Goal: Register for event/course

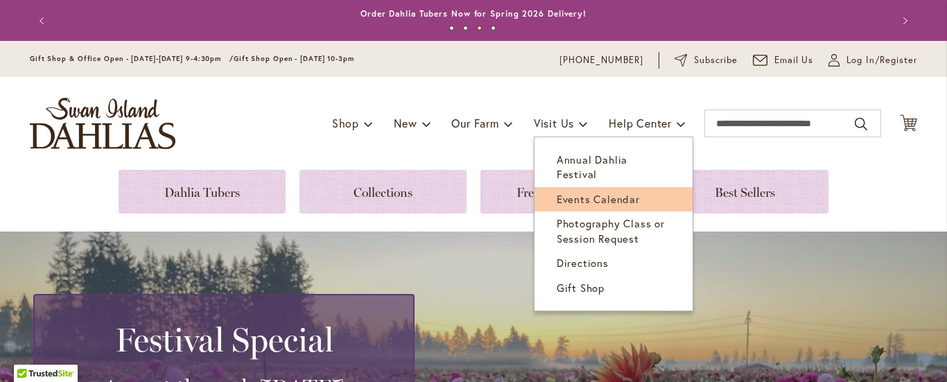
click at [571, 192] on span "Events Calendar" at bounding box center [598, 199] width 83 height 14
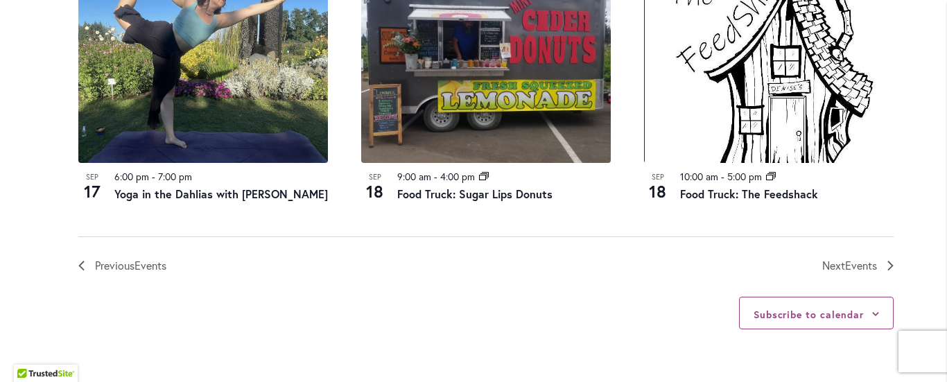
scroll to position [1624, 0]
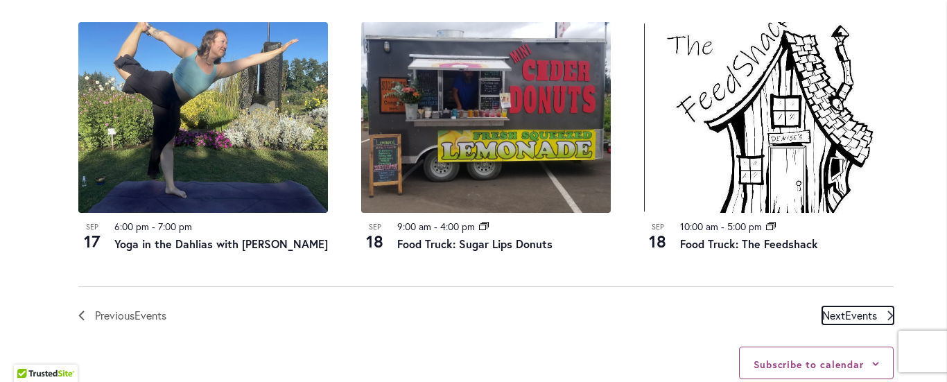
click at [855, 308] on span "Events" at bounding box center [861, 315] width 32 height 15
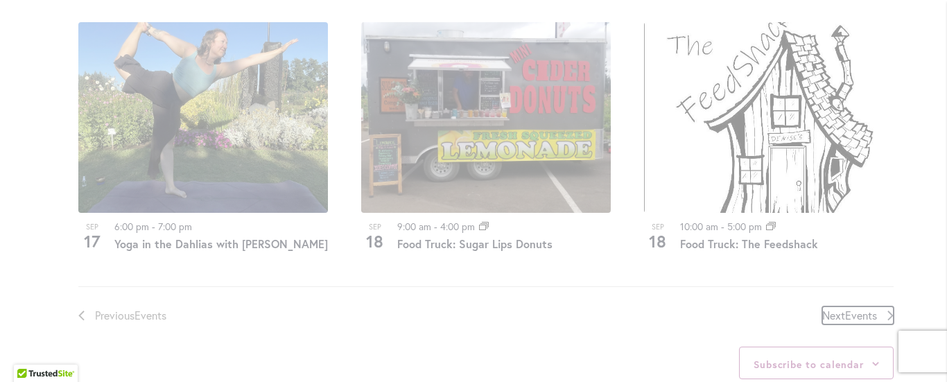
scroll to position [684, 0]
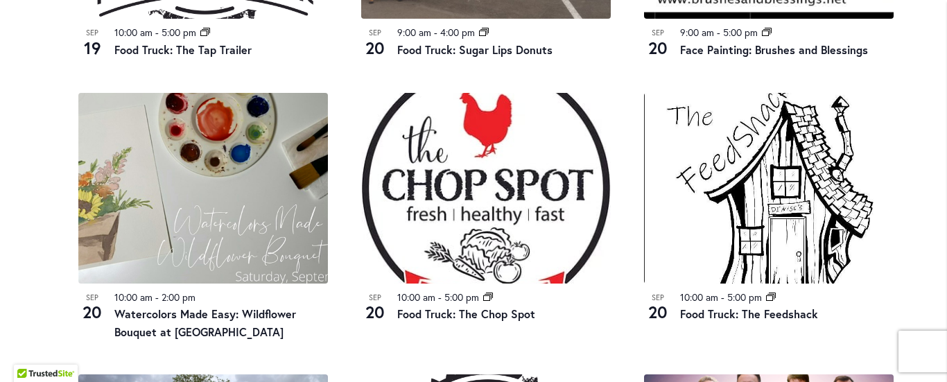
scroll to position [1229, 0]
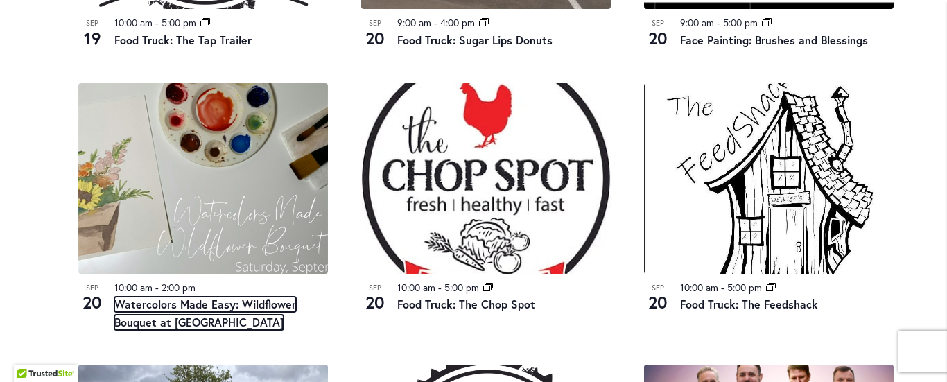
click at [168, 315] on link "Watercolors Made Easy: Wildflower Bouquet at Swan Island Dahlias" at bounding box center [205, 313] width 182 height 33
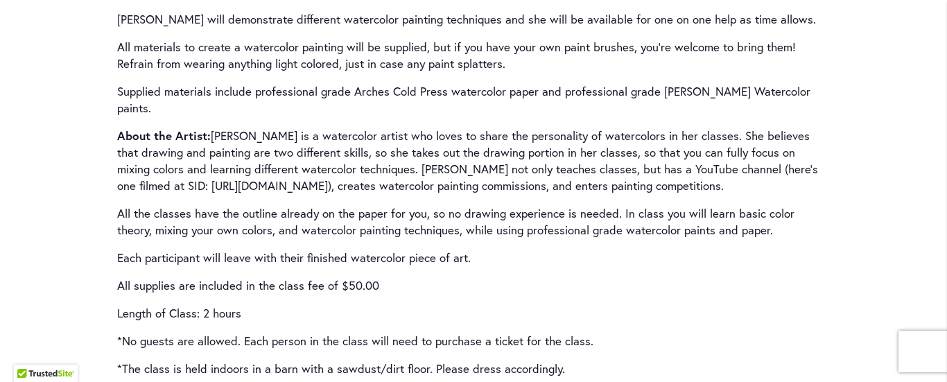
scroll to position [2218, 0]
